Goal: Information Seeking & Learning: Learn about a topic

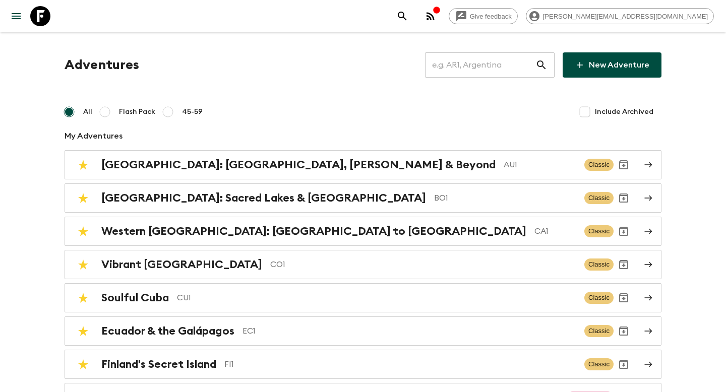
click at [446, 57] on input "text" at bounding box center [480, 65] width 110 height 28
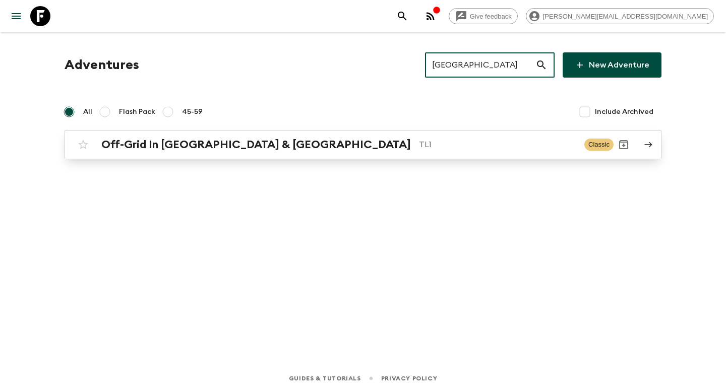
type input "laos"
click at [421, 148] on p "TL1" at bounding box center [497, 145] width 157 height 12
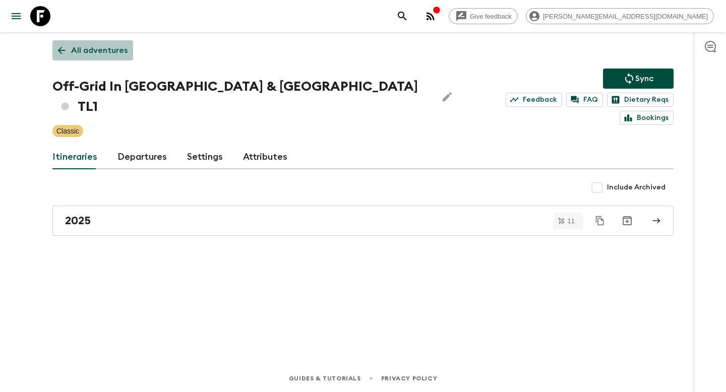
click at [114, 56] on link "All adventures" at bounding box center [92, 50] width 81 height 20
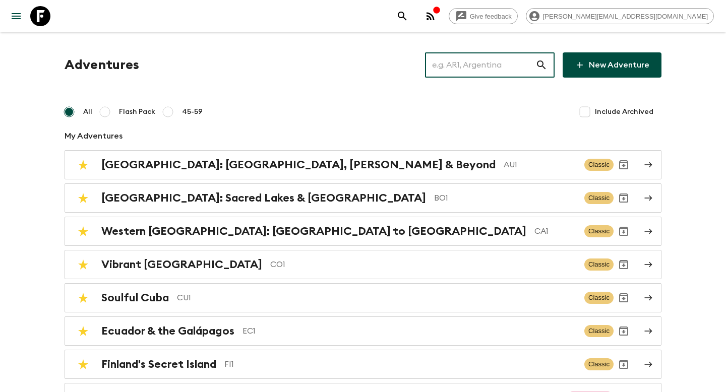
click at [475, 58] on input "text" at bounding box center [480, 65] width 110 height 28
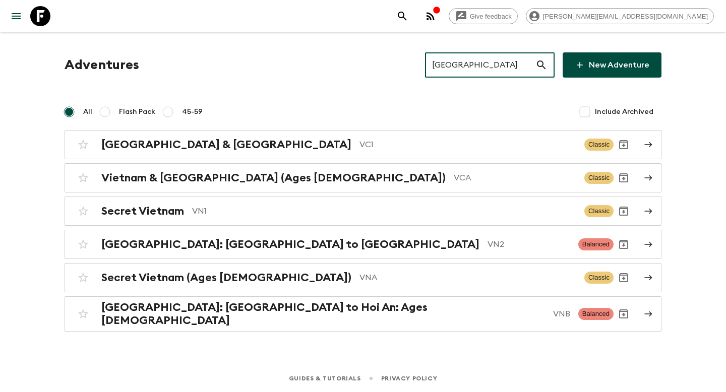
type input "vietnam"
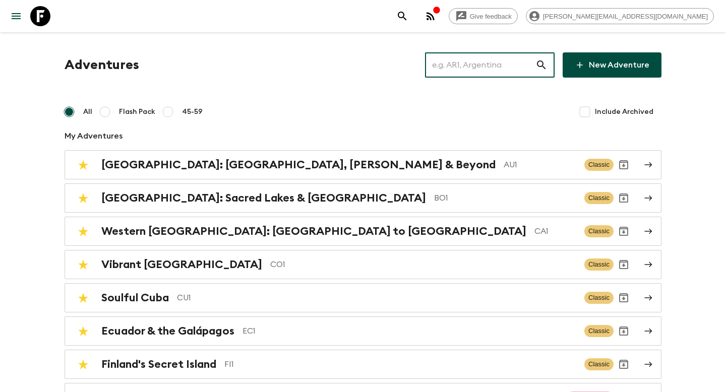
click at [491, 62] on input "text" at bounding box center [480, 65] width 110 height 28
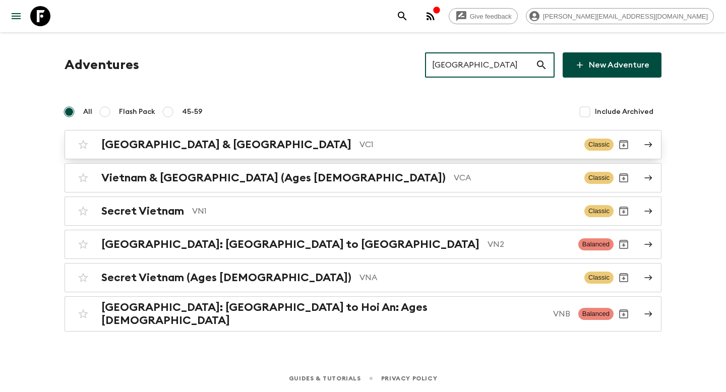
type input "vietnam"
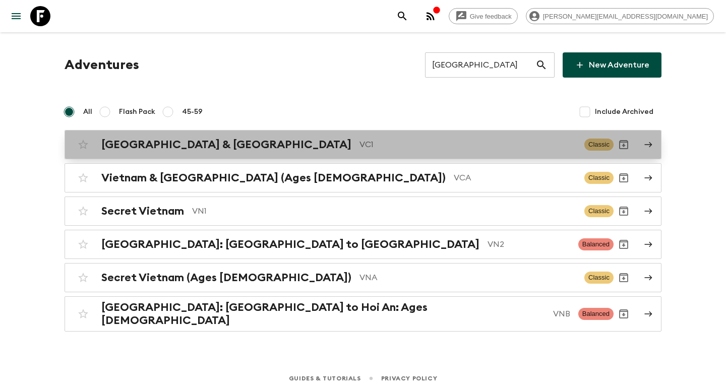
click at [309, 158] on link "Vietnam & Cambodia VC1 Classic" at bounding box center [363, 144] width 597 height 29
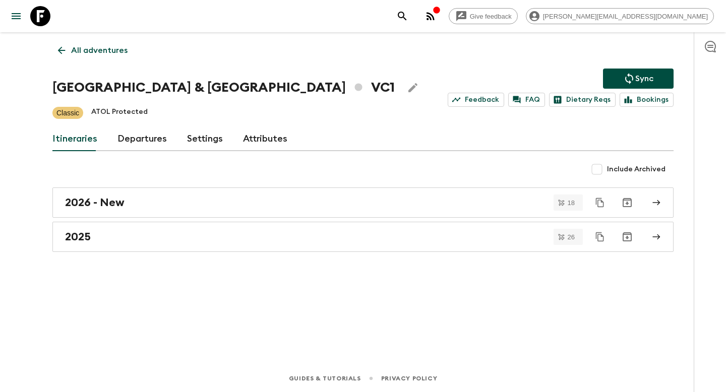
click at [329, 219] on div "2026 - New 18 2025 26" at bounding box center [362, 220] width 621 height 65
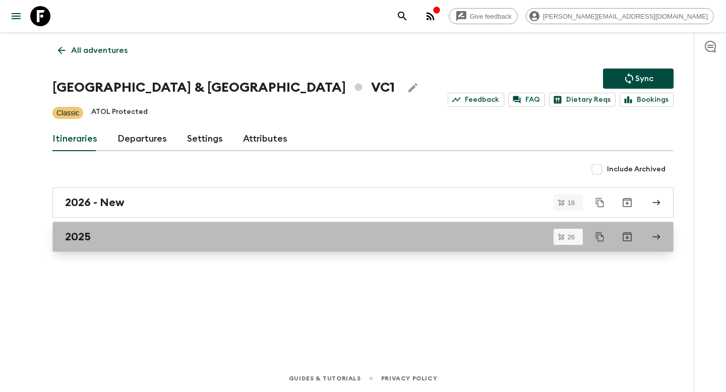
click at [321, 232] on div "2025" at bounding box center [353, 237] width 577 height 13
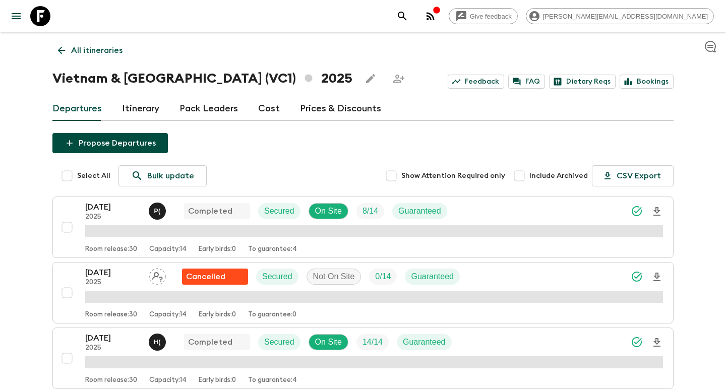
click at [138, 100] on link "Itinerary" at bounding box center [140, 109] width 37 height 24
click at [138, 106] on link "Itinerary" at bounding box center [140, 109] width 37 height 24
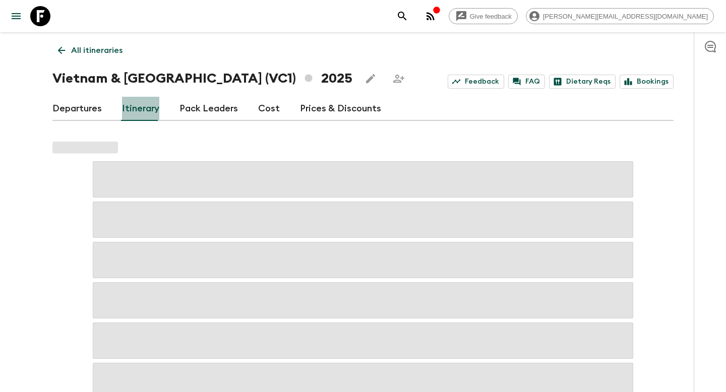
click at [137, 111] on link "Itinerary" at bounding box center [140, 109] width 37 height 24
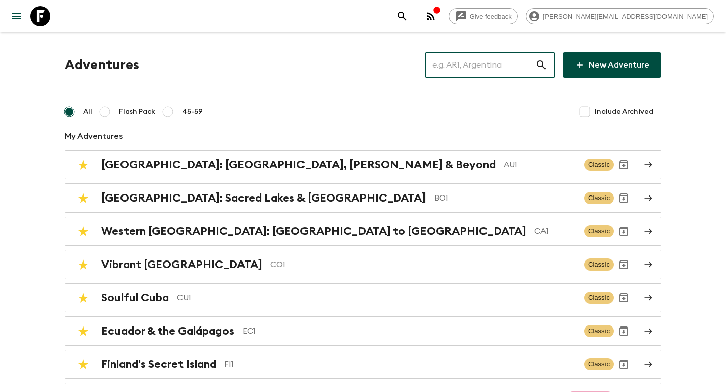
click at [450, 67] on input "text" at bounding box center [480, 65] width 110 height 28
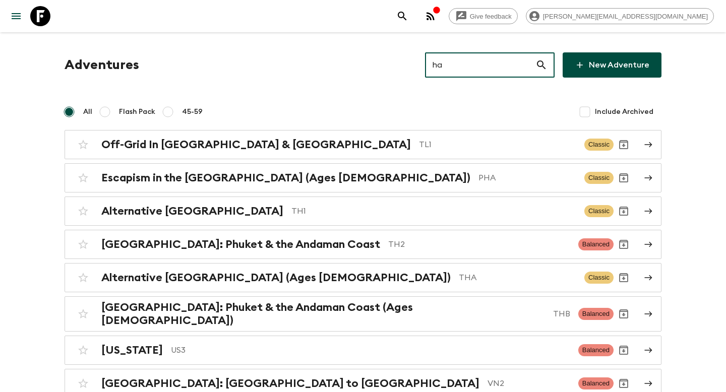
type input "h"
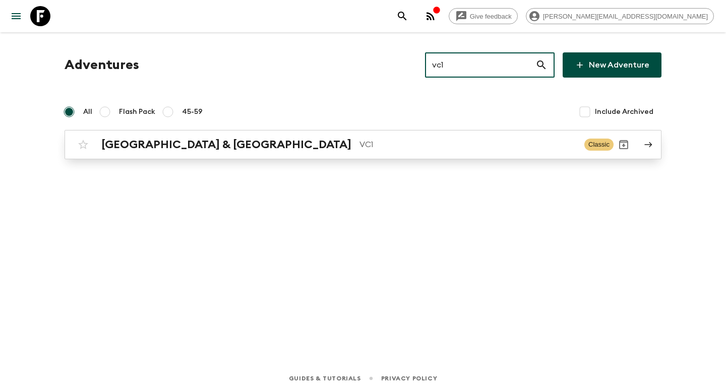
type input "vc1"
click at [304, 136] on div "Vietnam & Cambodia VC1 Classic" at bounding box center [343, 145] width 541 height 20
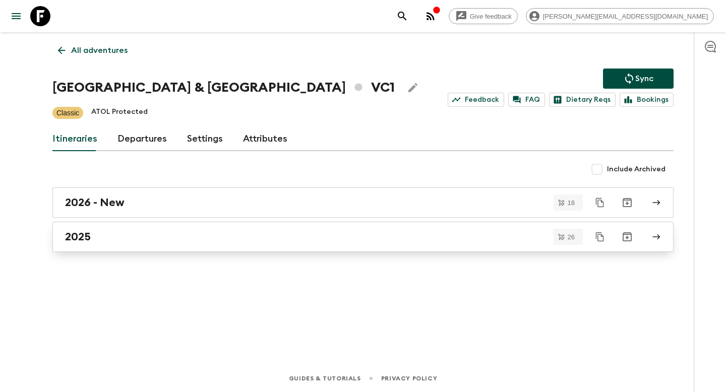
click at [231, 236] on div "2025" at bounding box center [353, 237] width 577 height 13
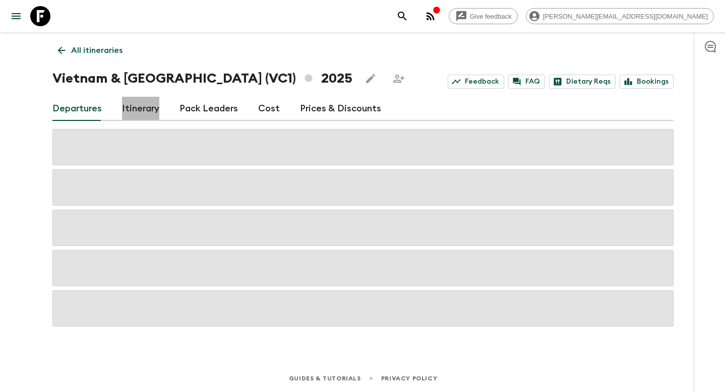
click at [143, 113] on link "Itinerary" at bounding box center [140, 109] width 37 height 24
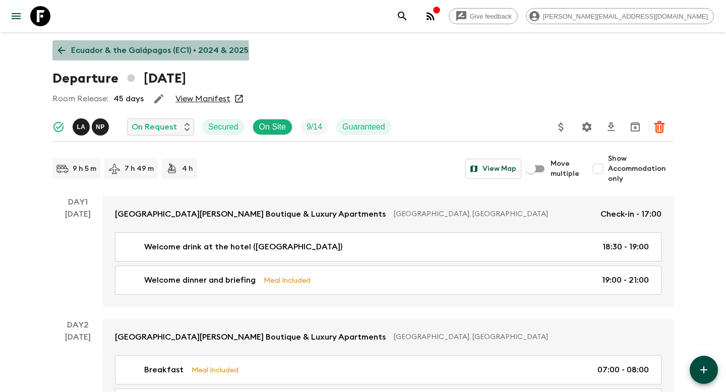
click at [60, 53] on icon at bounding box center [61, 50] width 11 height 11
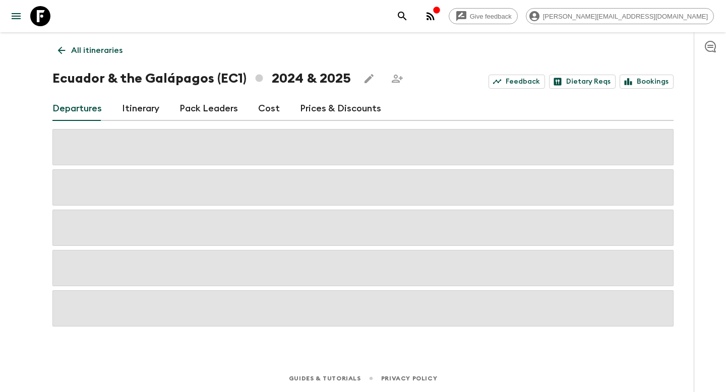
click at [93, 51] on p "All itineraries" at bounding box center [96, 50] width 51 height 12
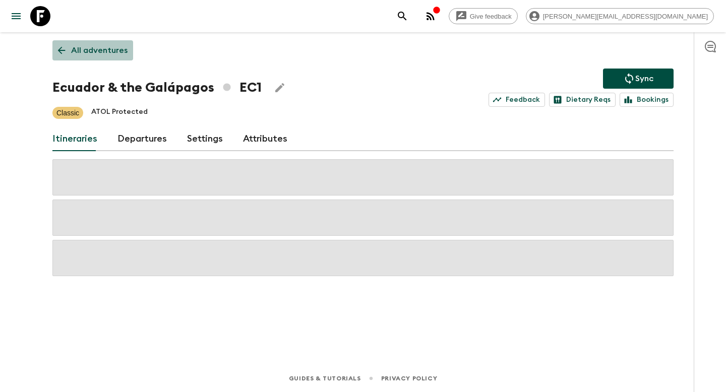
click at [94, 54] on p "All adventures" at bounding box center [99, 50] width 56 height 12
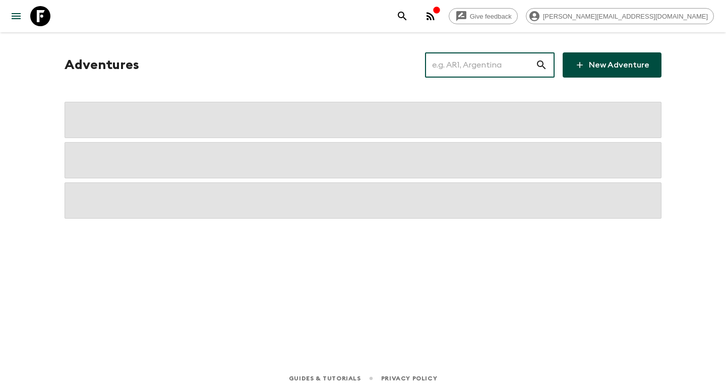
click at [478, 69] on input "text" at bounding box center [480, 65] width 110 height 28
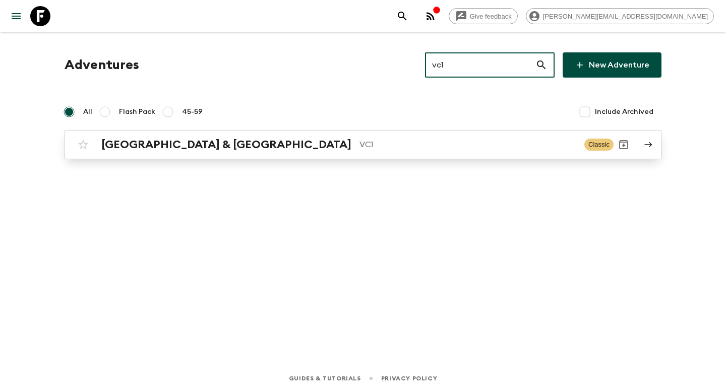
type input "vc1"
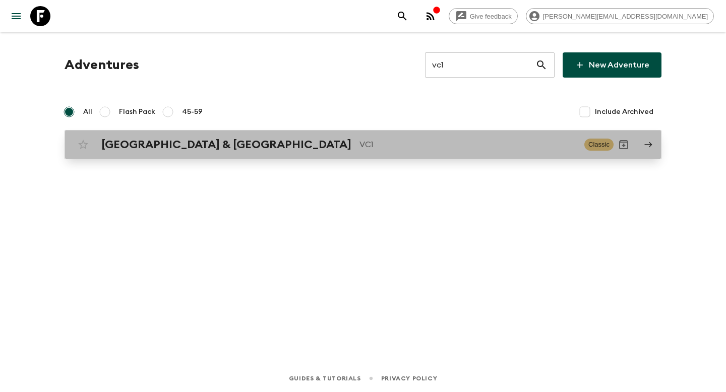
click at [360, 141] on p "VC1" at bounding box center [468, 145] width 217 height 12
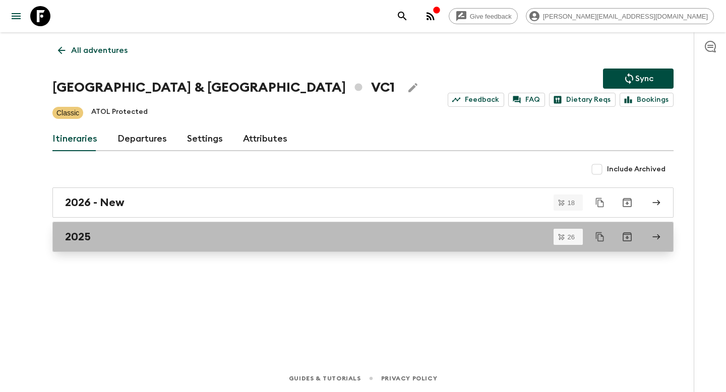
click at [157, 236] on div "2025" at bounding box center [353, 237] width 577 height 13
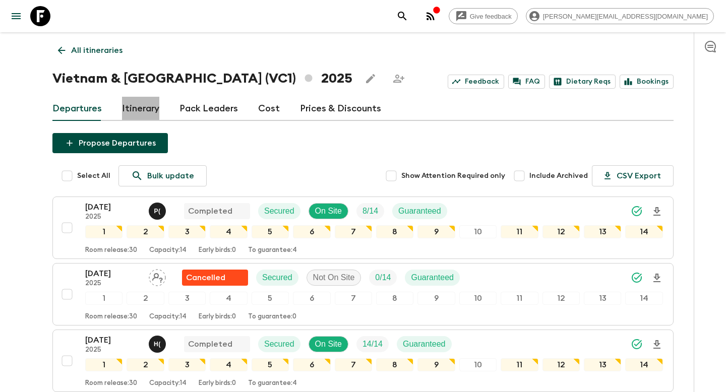
click at [126, 112] on link "Itinerary" at bounding box center [140, 109] width 37 height 24
